Goal: Task Accomplishment & Management: Use online tool/utility

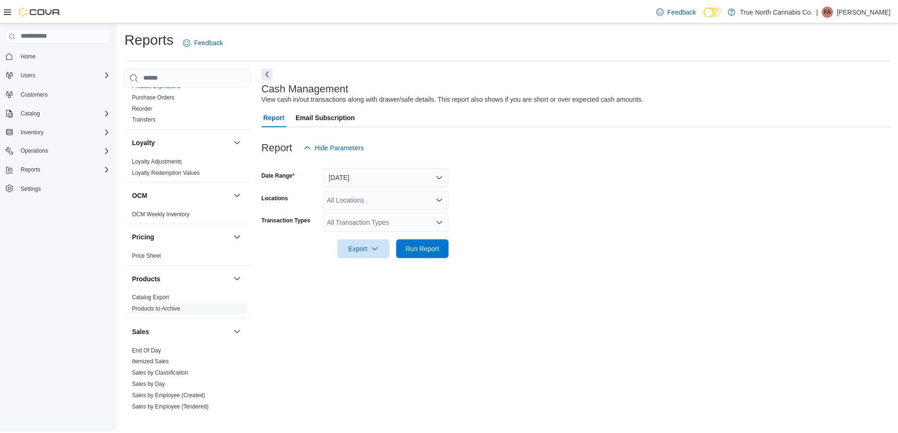
scroll to position [584, 0]
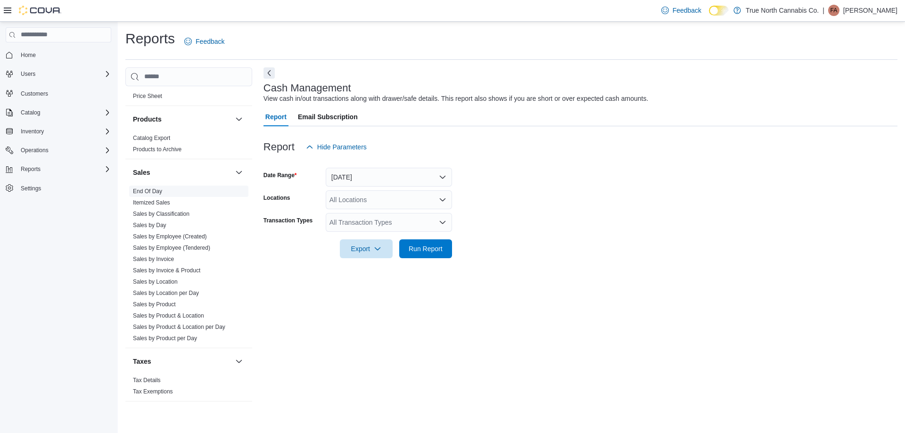
click at [154, 188] on link "End Of Day" at bounding box center [147, 191] width 29 height 7
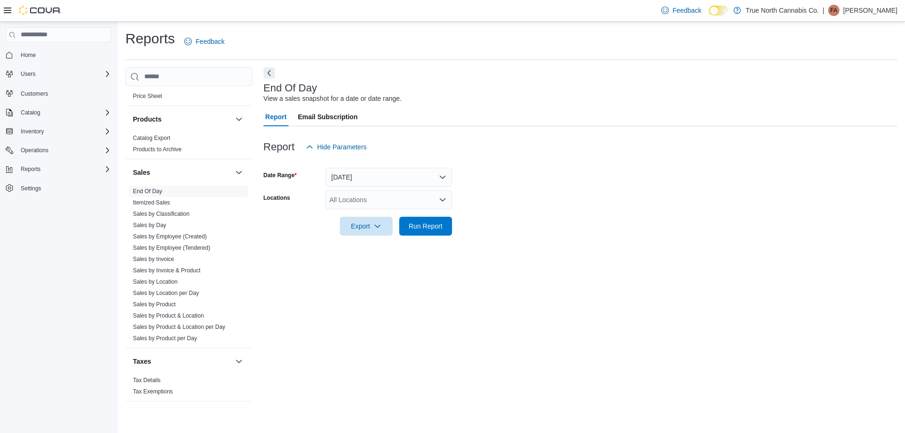
click at [389, 199] on div "All Locations" at bounding box center [389, 199] width 126 height 19
type input "***"
click at [411, 211] on button "Chatham - 85 King St W" at bounding box center [389, 216] width 126 height 14
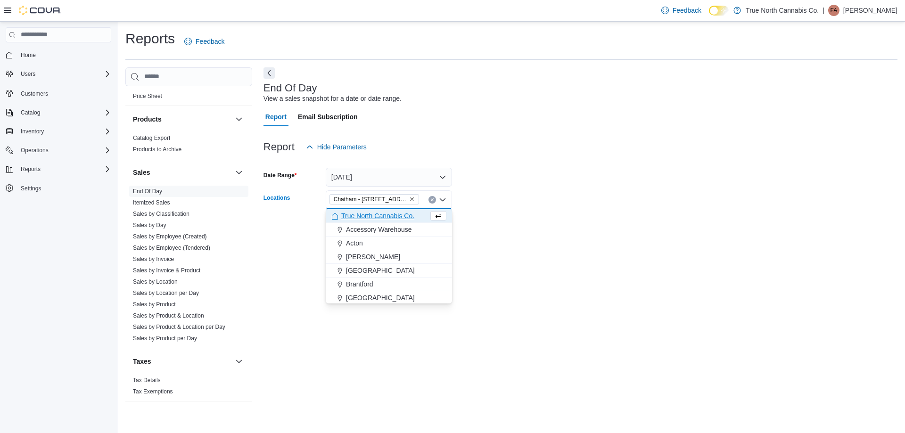
click at [472, 207] on form "Date Range Today Locations Chatham - 85 King St W Combo box. Selected. Chatham …" at bounding box center [581, 196] width 634 height 79
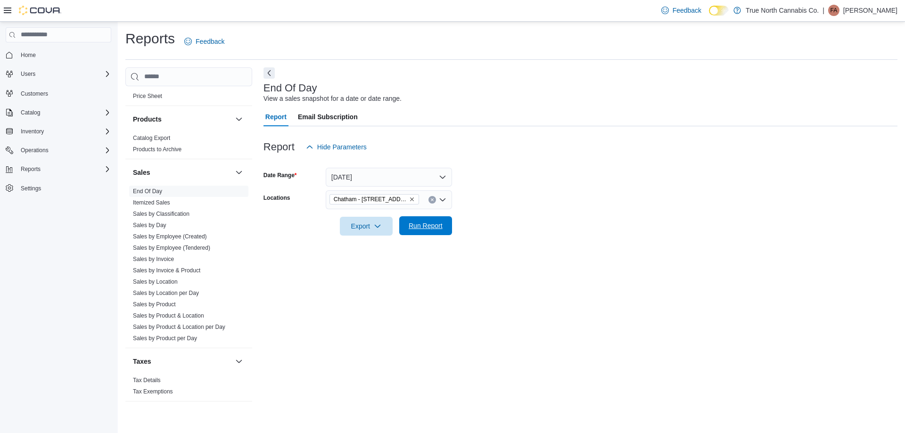
click at [428, 223] on span "Run Report" at bounding box center [426, 225] width 34 height 9
click at [530, 182] on form "Date Range Today Locations Chatham - 85 King St W Export Run Report" at bounding box center [577, 196] width 627 height 79
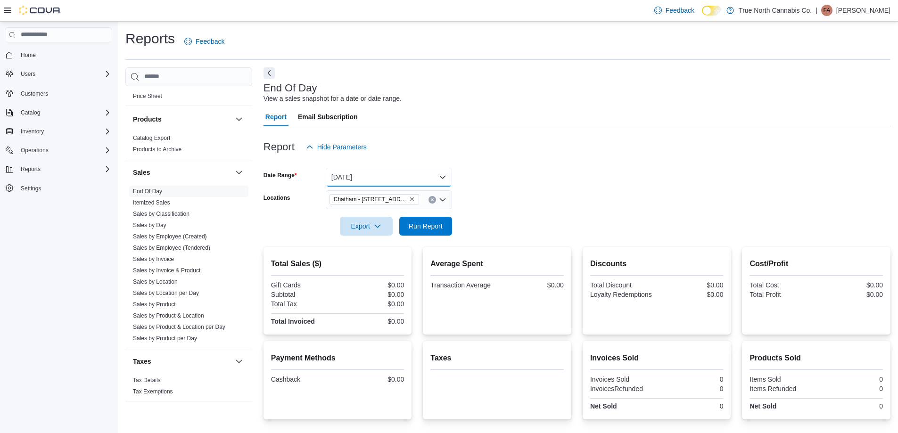
click at [356, 177] on button "Today" at bounding box center [389, 177] width 126 height 19
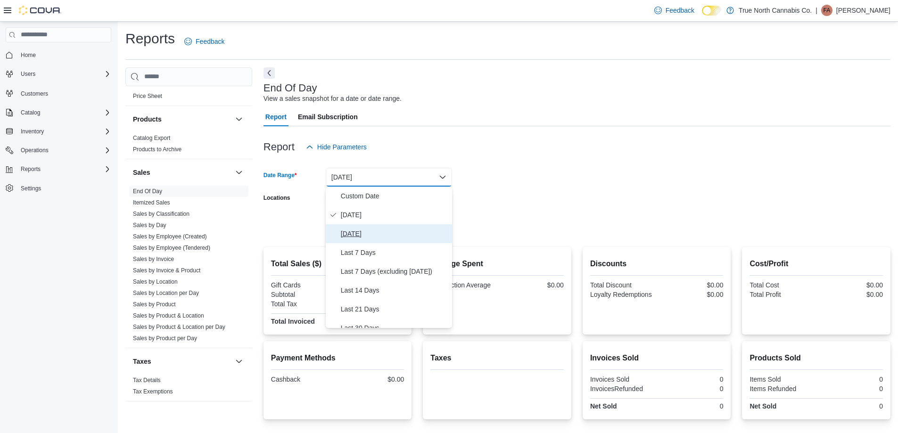
click at [357, 234] on span "Yesterday" at bounding box center [395, 233] width 108 height 11
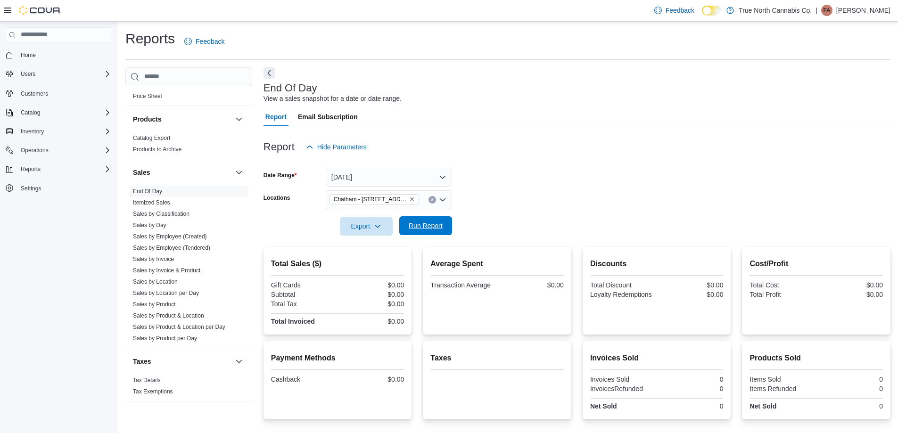
click at [438, 225] on span "Run Report" at bounding box center [426, 225] width 34 height 9
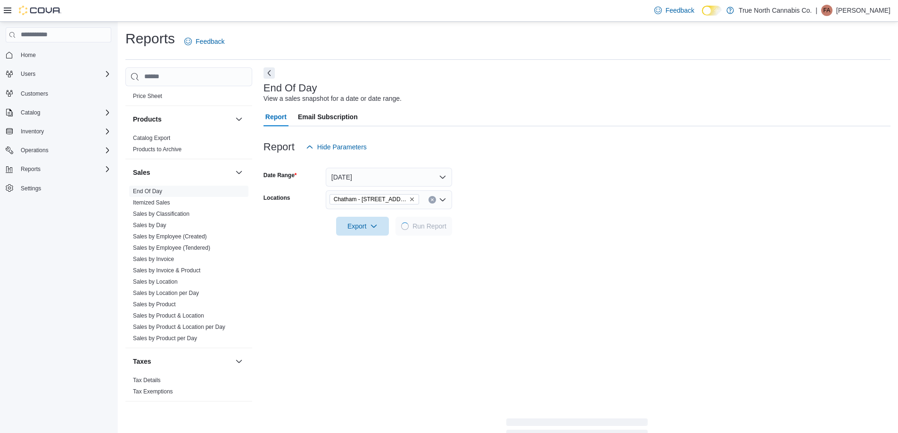
click at [509, 190] on form "Date Range Yesterday Locations Chatham - 85 King St W Export Run Report" at bounding box center [577, 196] width 627 height 79
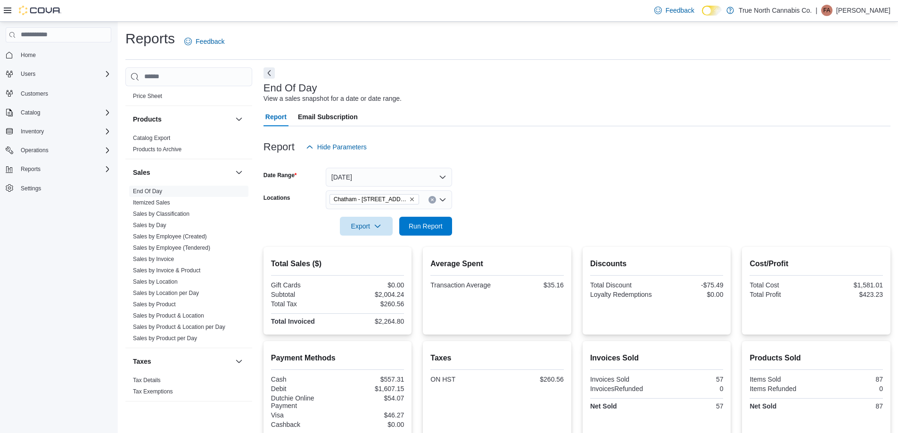
click at [506, 188] on form "Date Range Yesterday Locations Chatham - 85 King St W Export Run Report" at bounding box center [577, 196] width 627 height 79
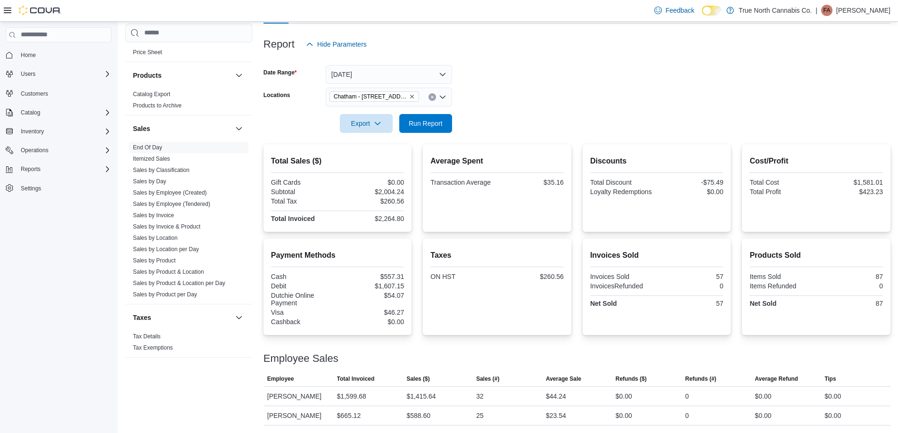
scroll to position [114, 0]
click at [432, 95] on icon "Clear input" at bounding box center [432, 97] width 4 height 4
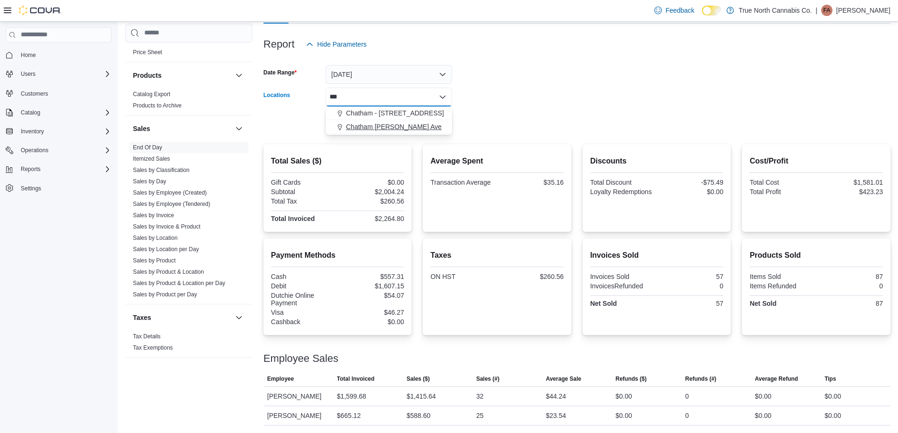
type input "***"
click at [406, 120] on button "Chatham McNaughton Ave" at bounding box center [389, 127] width 126 height 14
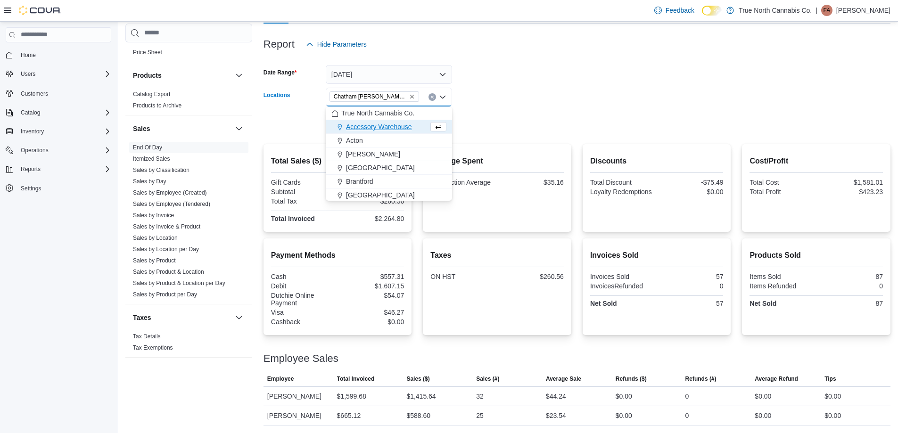
drag, startPoint x: 488, startPoint y: 93, endPoint x: 468, endPoint y: 101, distance: 21.4
click at [488, 93] on form "Date Range Yesterday Locations Chatham McNaughton Ave Combo box. Selected. Chat…" at bounding box center [577, 93] width 627 height 79
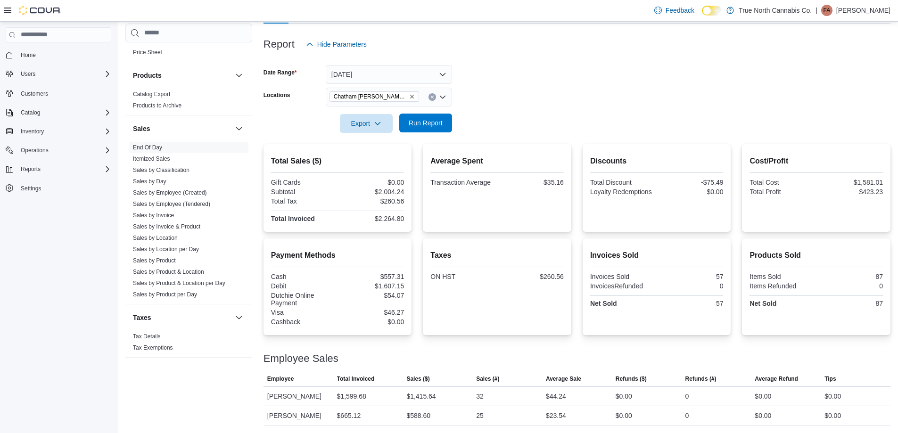
click at [441, 118] on span "Run Report" at bounding box center [426, 122] width 34 height 9
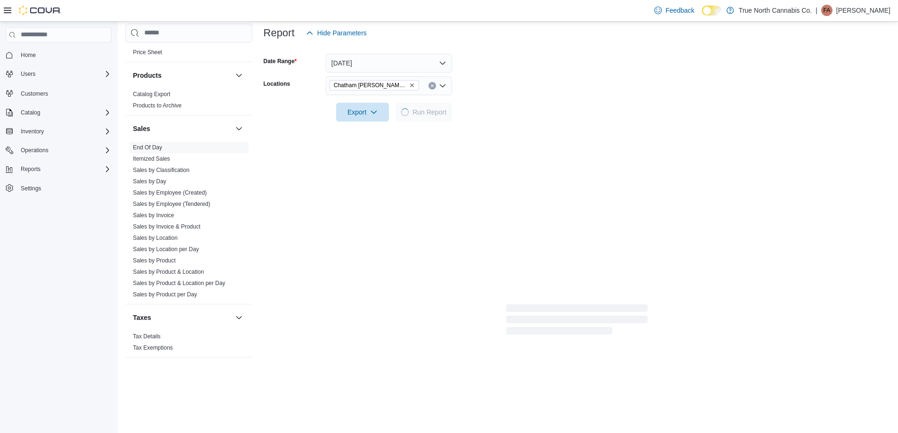
click at [518, 95] on div at bounding box center [577, 99] width 627 height 8
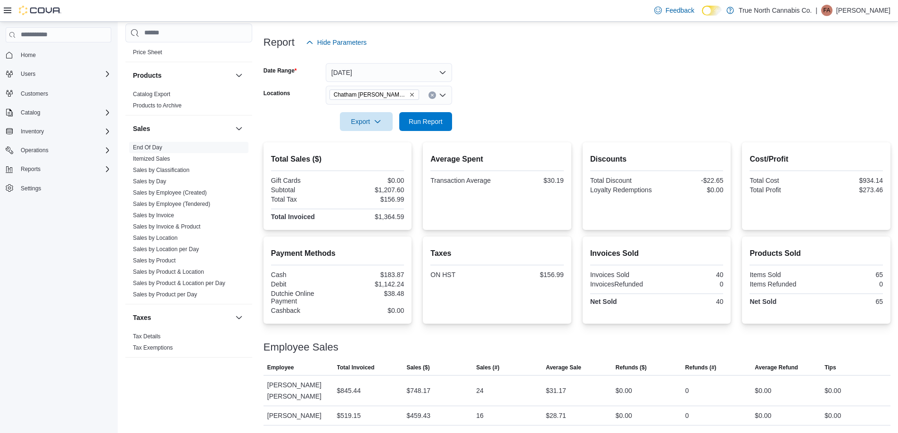
scroll to position [93, 0]
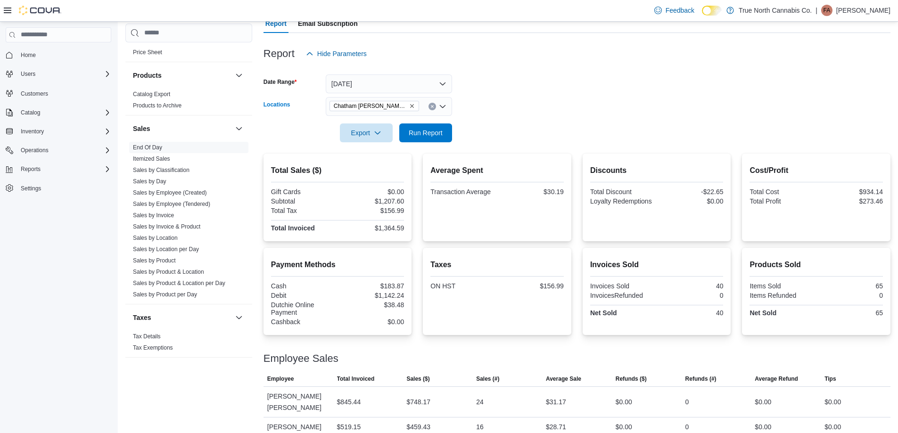
click at [434, 105] on icon "Clear input" at bounding box center [432, 107] width 4 height 4
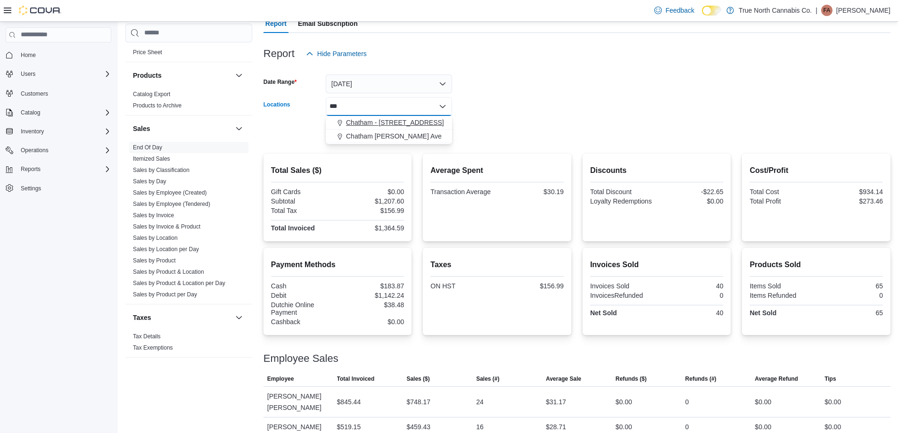
type input "***"
click at [385, 116] on button "Chatham - 85 King St W" at bounding box center [389, 123] width 126 height 14
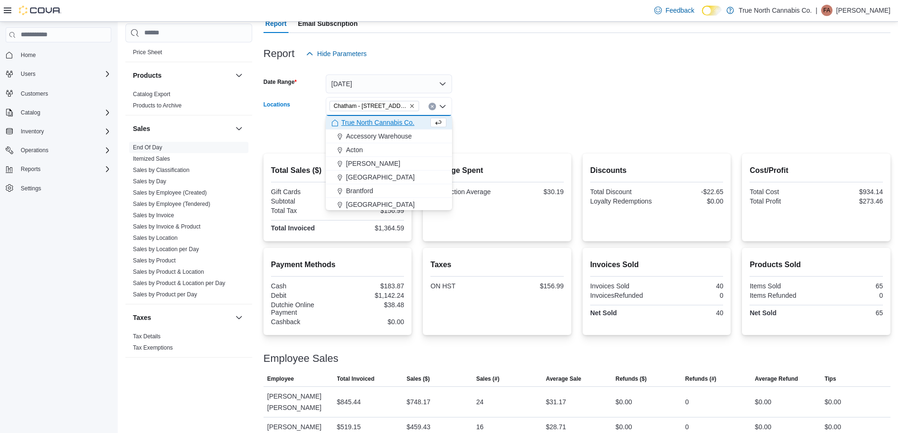
drag, startPoint x: 503, startPoint y: 98, endPoint x: 497, endPoint y: 100, distance: 6.8
click at [497, 100] on form "Date Range Yesterday Locations Chatham - 85 King St W Combo box. Selected. Chat…" at bounding box center [577, 102] width 627 height 79
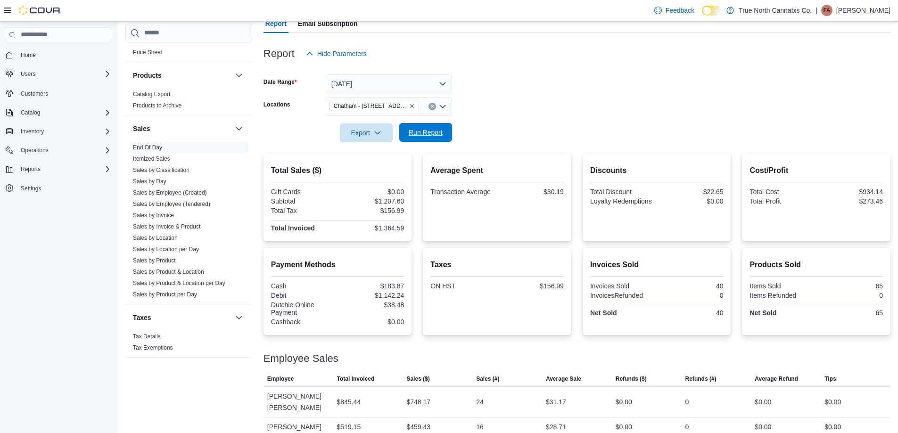
click at [441, 131] on span "Run Report" at bounding box center [426, 132] width 34 height 9
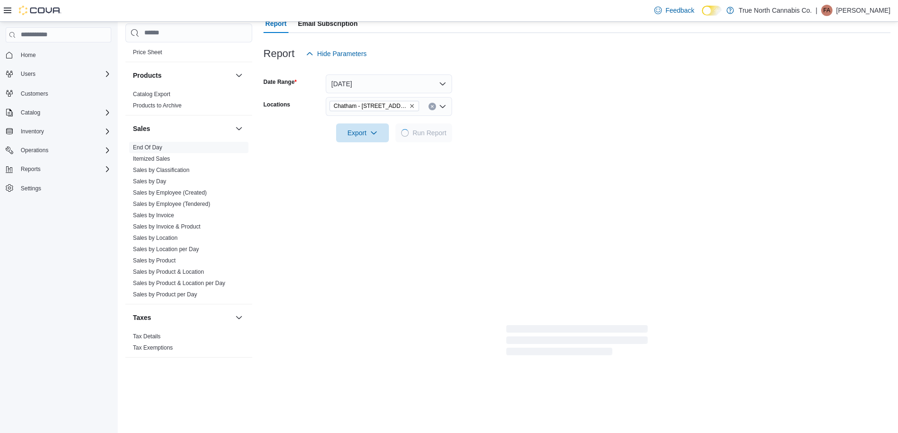
click at [517, 113] on form "Date Range Yesterday Locations Chatham - 85 King St W Export Run Report" at bounding box center [577, 102] width 627 height 79
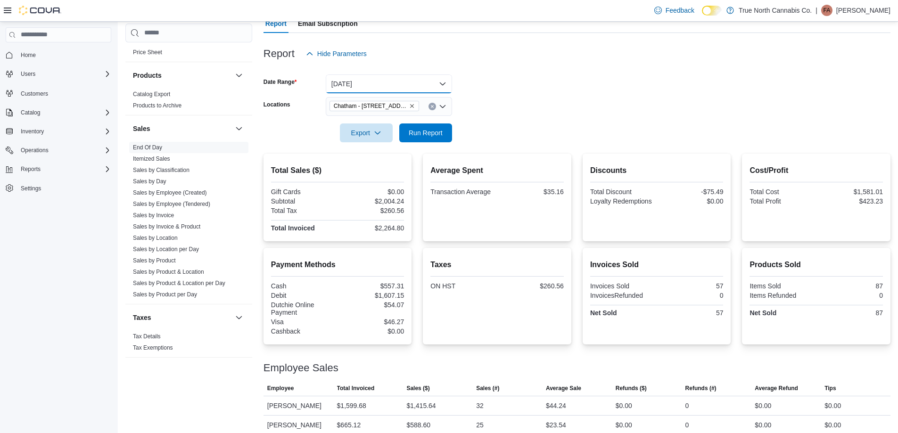
click at [446, 84] on button "Yesterday" at bounding box center [389, 83] width 126 height 19
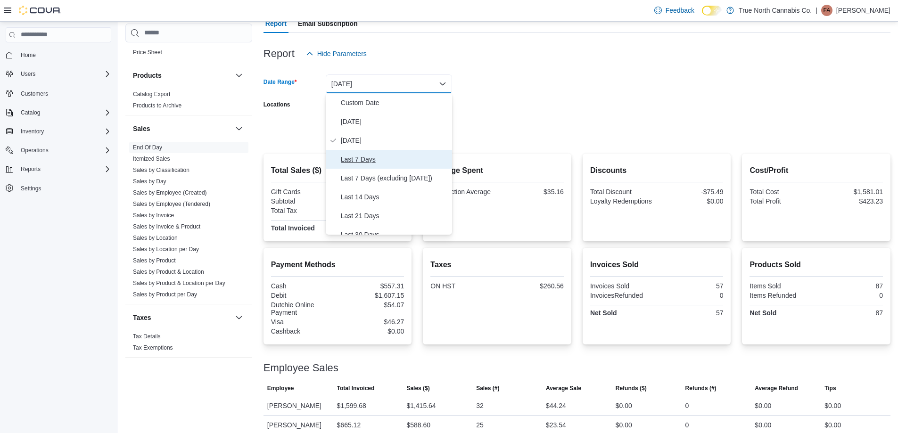
click at [365, 160] on span "Last 7 Days" at bounding box center [395, 159] width 108 height 11
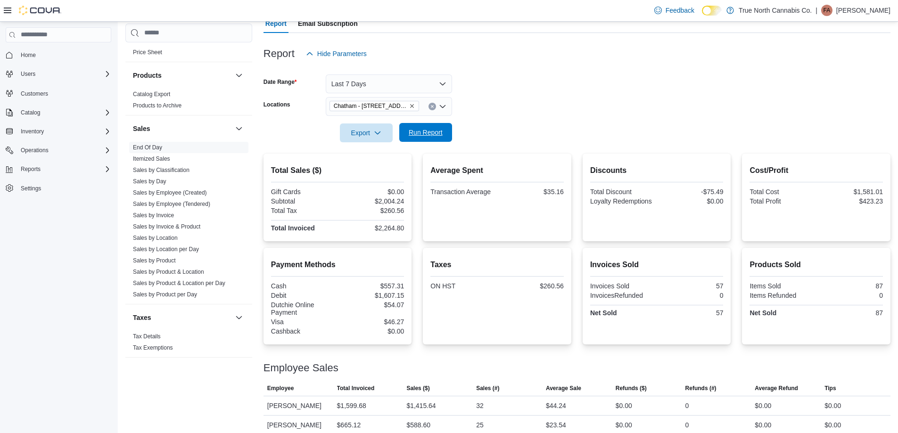
click at [434, 133] on span "Run Report" at bounding box center [426, 132] width 34 height 9
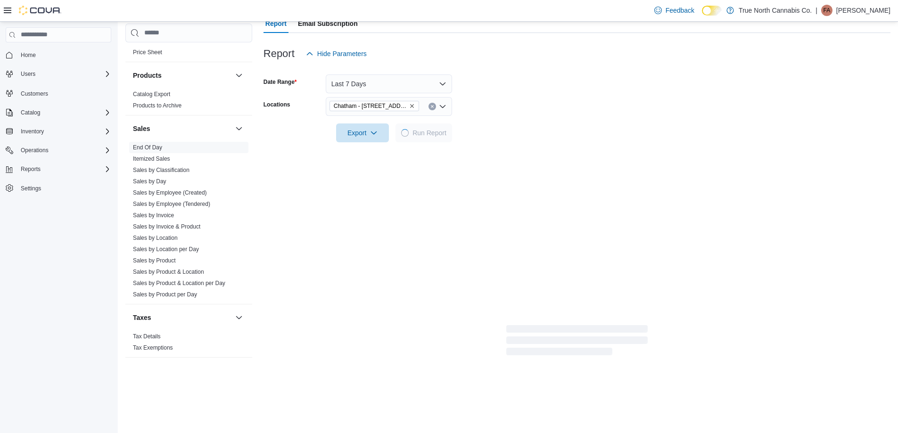
click at [521, 109] on form "Date Range Last 7 Days Locations Chatham - 85 King St W Export Run Report" at bounding box center [577, 102] width 627 height 79
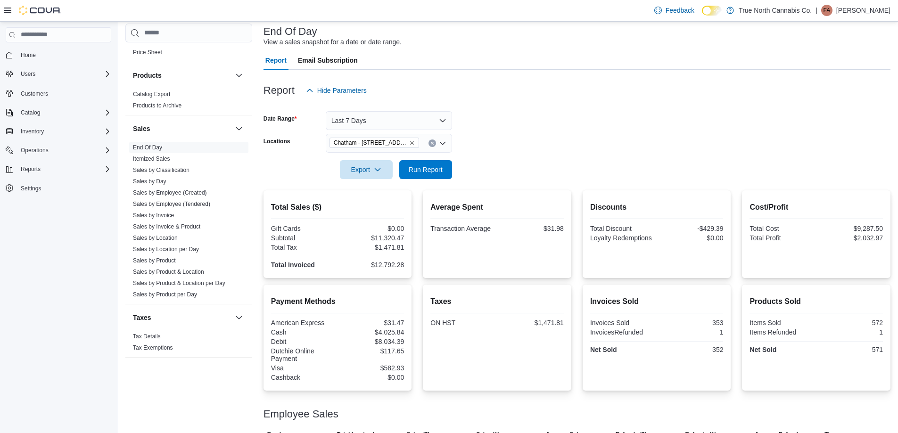
scroll to position [49, 0]
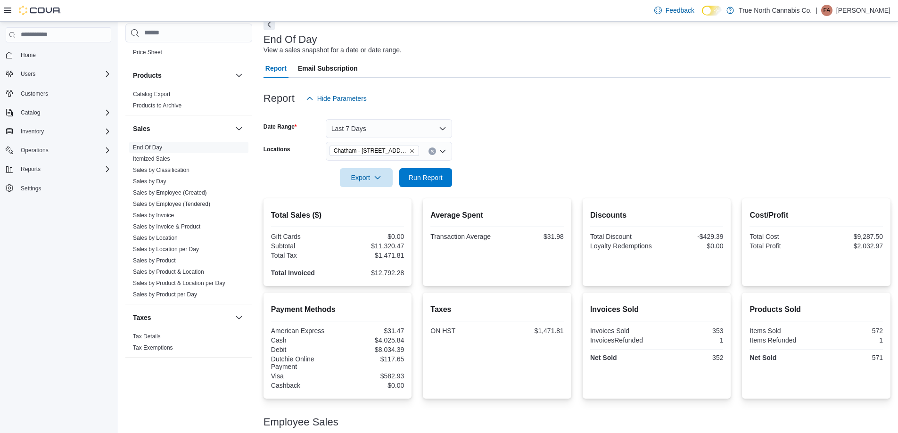
click at [434, 149] on button "Clear input" at bounding box center [433, 152] width 8 height 8
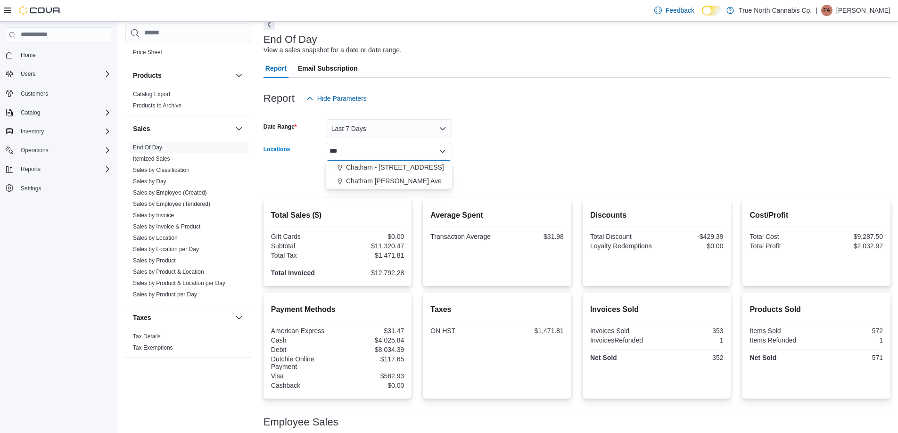
type input "***"
click at [398, 178] on span "Chatham McNaughton Ave" at bounding box center [394, 180] width 96 height 9
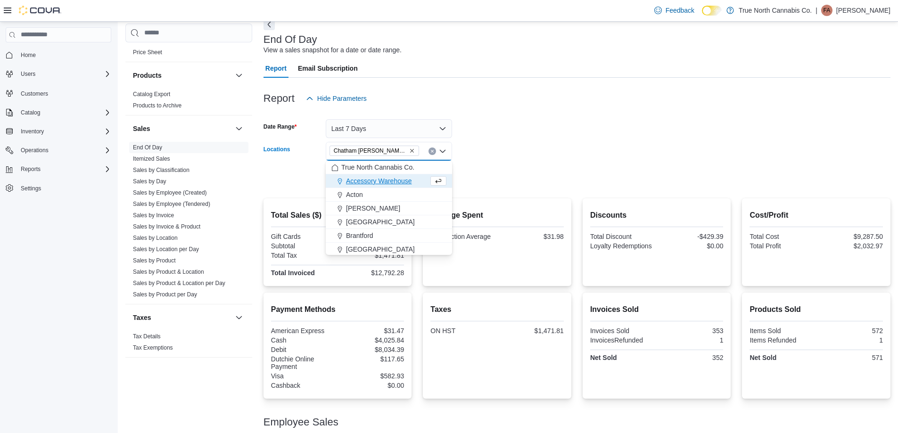
click at [456, 171] on form "Date Range Last 7 Days Locations Chatham McNaughton Ave Combo box. Selected. Ch…" at bounding box center [577, 147] width 627 height 79
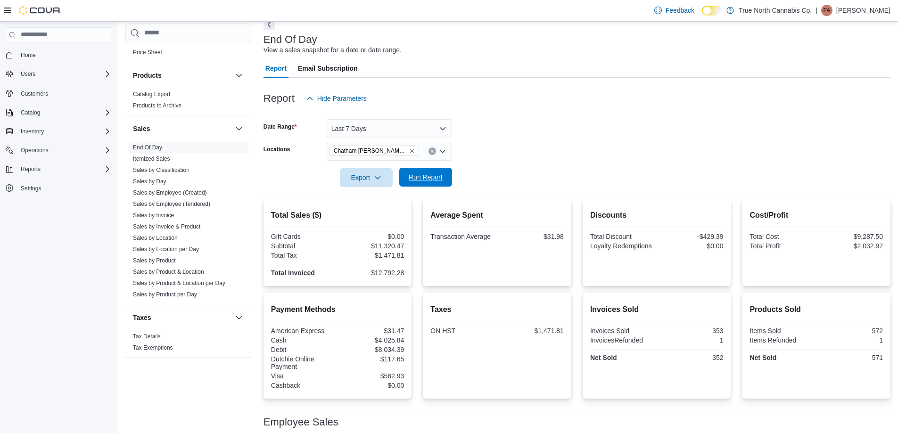
click at [441, 177] on span "Run Report" at bounding box center [426, 177] width 34 height 9
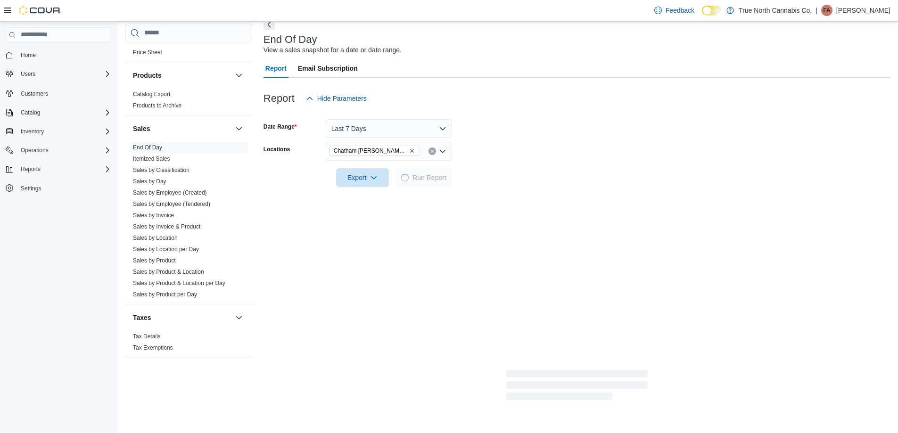
click at [550, 164] on div at bounding box center [577, 165] width 627 height 8
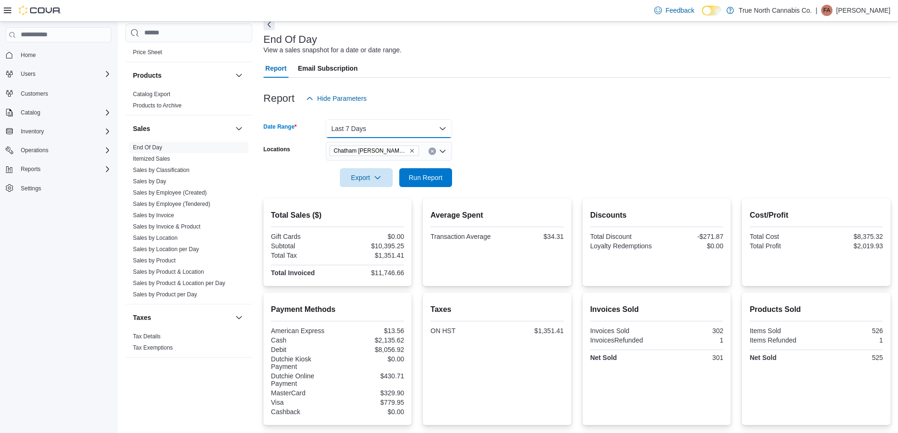
click at [435, 134] on button "Last 7 Days" at bounding box center [389, 128] width 126 height 19
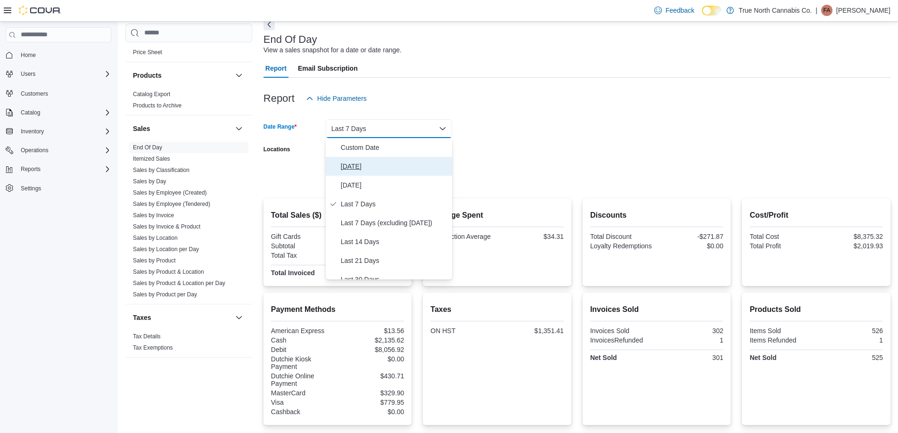
click at [373, 166] on span "Today" at bounding box center [395, 166] width 108 height 11
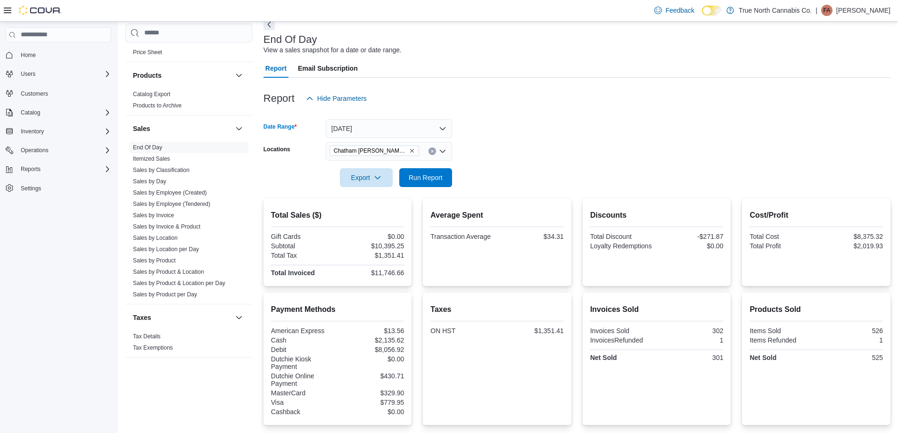
click at [429, 150] on button "Clear input" at bounding box center [433, 152] width 8 height 8
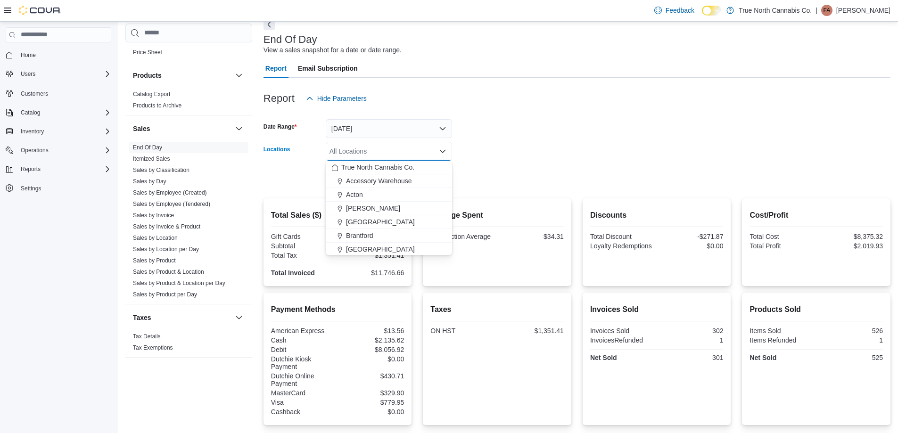
click at [420, 151] on div "All Locations" at bounding box center [389, 151] width 126 height 19
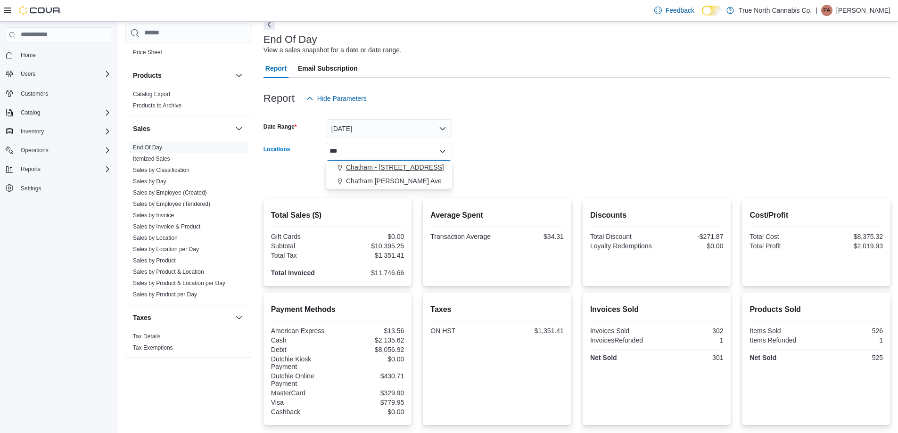
type input "***"
click at [396, 168] on span "Chatham - 85 King St W" at bounding box center [395, 167] width 98 height 9
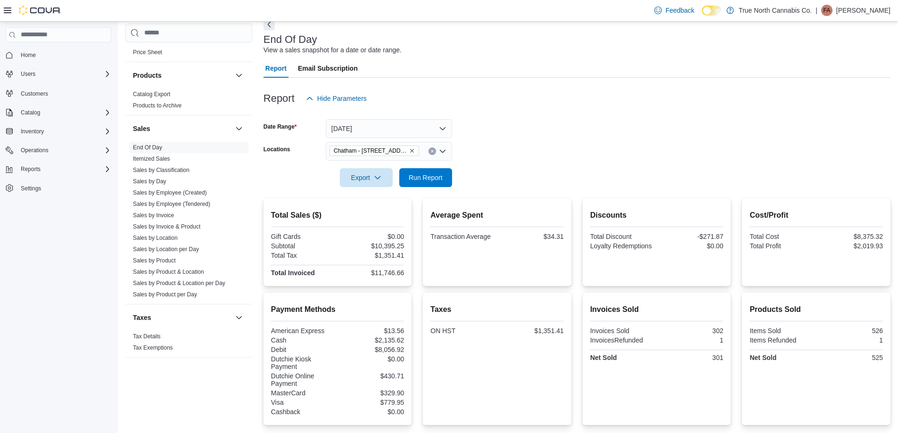
click at [463, 159] on form "Date Range Today Locations Chatham - 85 King St W Export Run Report" at bounding box center [577, 147] width 627 height 79
click at [435, 174] on span "Run Report" at bounding box center [426, 177] width 34 height 9
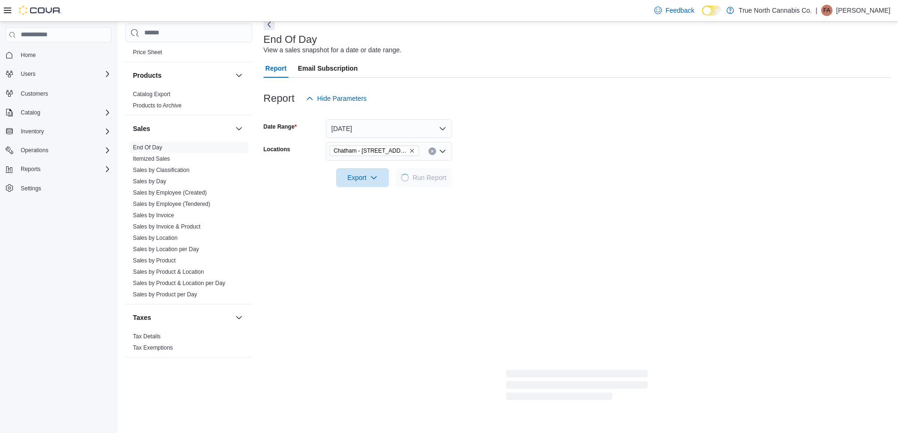
click at [506, 159] on form "Date Range Today Locations Chatham - 85 King St W Export Run Report" at bounding box center [577, 147] width 627 height 79
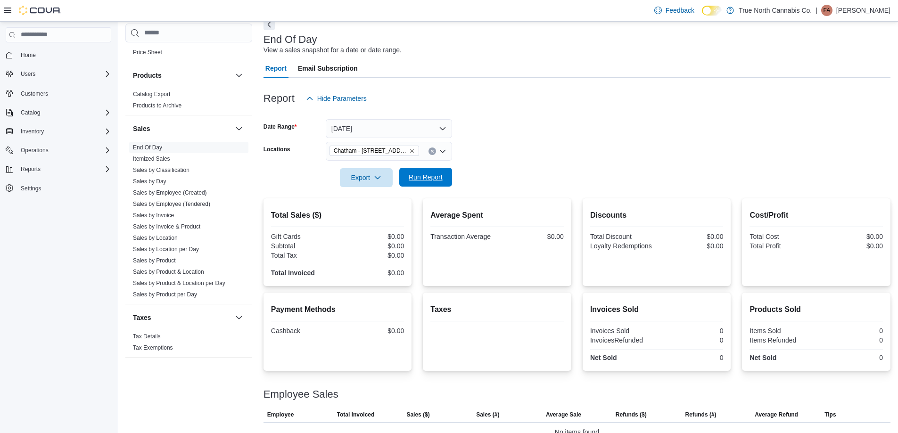
click at [416, 179] on span "Run Report" at bounding box center [426, 177] width 34 height 9
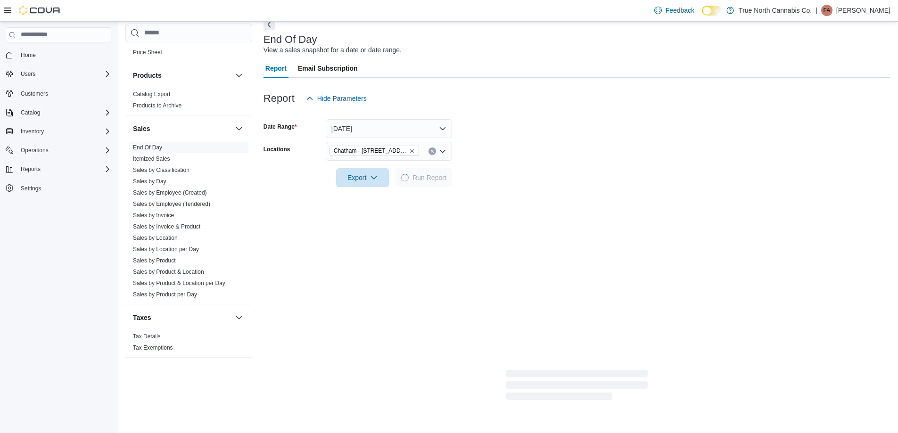
click at [556, 138] on form "Date Range Today Locations Chatham - 85 King St W Export Run Report" at bounding box center [577, 147] width 627 height 79
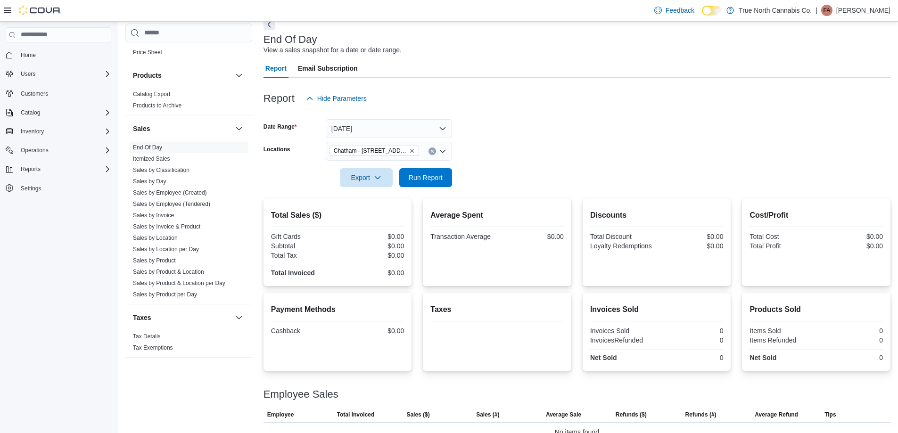
click at [501, 153] on form "Date Range Today Locations Chatham - 85 King St W Export Run Report" at bounding box center [577, 147] width 627 height 79
